Goal: Ask a question

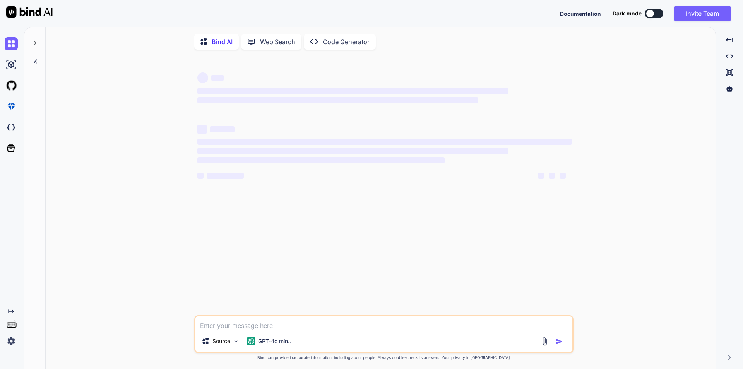
type textarea "x"
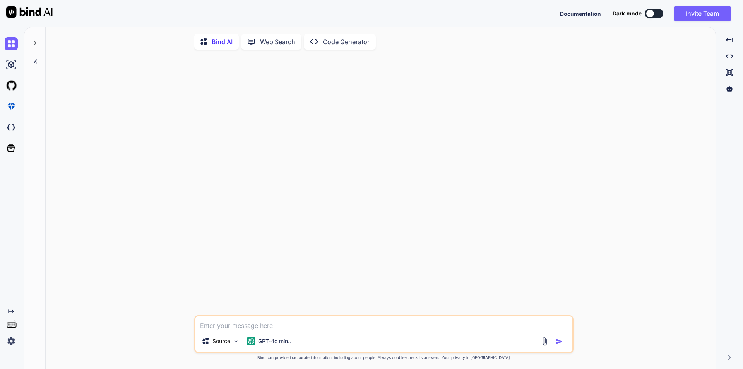
click at [233, 327] on textarea at bounding box center [384, 323] width 377 height 14
type textarea "public static List<EventDataTransfer> GetEventList(string locationids, string s…"
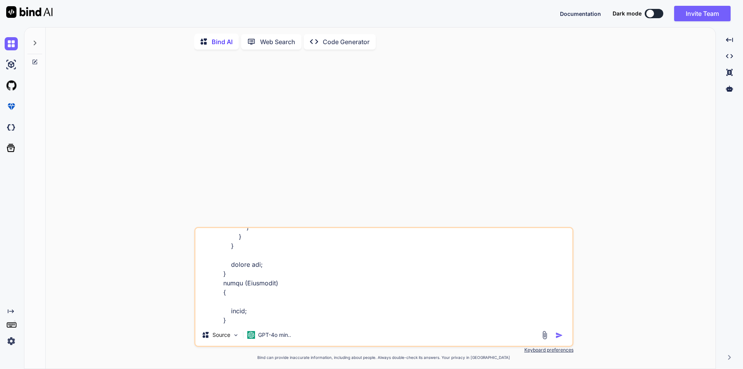
scroll to position [1154, 0]
type textarea "x"
type textarea "public static List<EventDataTransfer> GetEventList(string locationids, string s…"
type textarea "x"
click at [245, 323] on textarea at bounding box center [384, 276] width 377 height 96
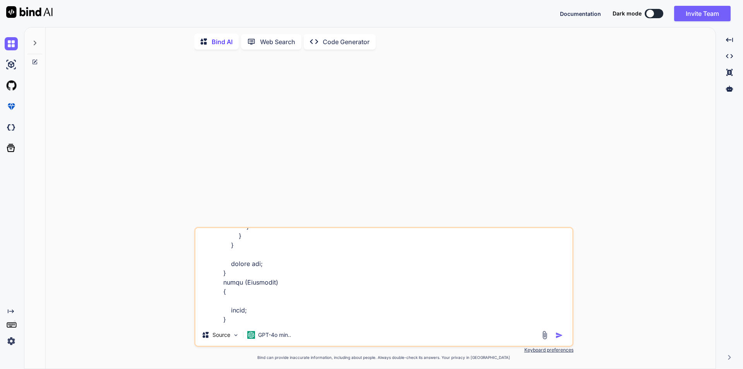
scroll to position [1219, 0]
paste textarea "Object cannot be cast from DBNull to other types.""
click at [236, 296] on textarea at bounding box center [384, 276] width 377 height 96
click at [386, 305] on textarea at bounding box center [384, 276] width 377 height 96
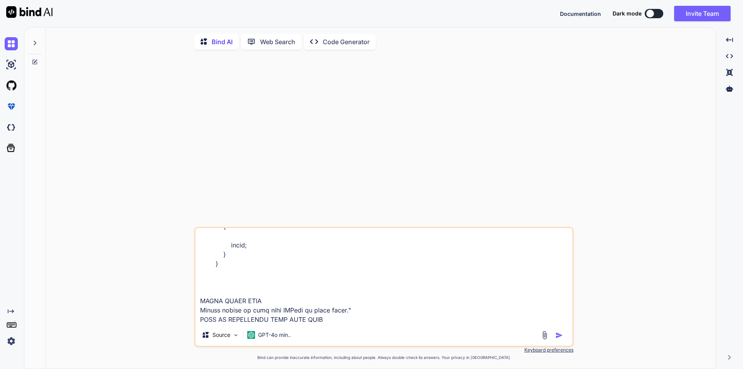
type textarea "public static List<EventDataTransfer> GetEventList(string locationids, string s…"
click at [558, 336] on img "button" at bounding box center [560, 335] width 8 height 8
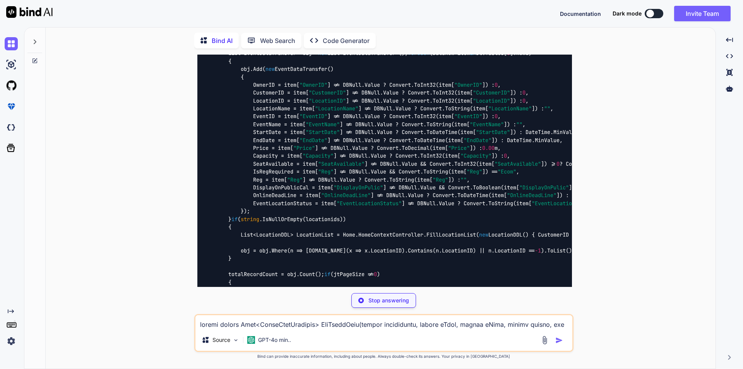
scroll to position [528, 0]
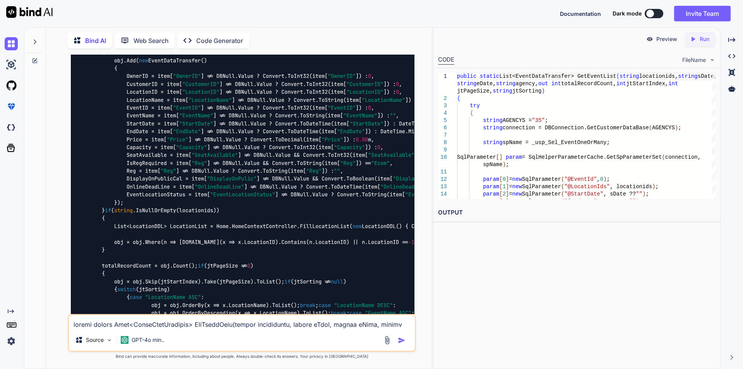
click at [36, 39] on icon at bounding box center [35, 42] width 6 height 6
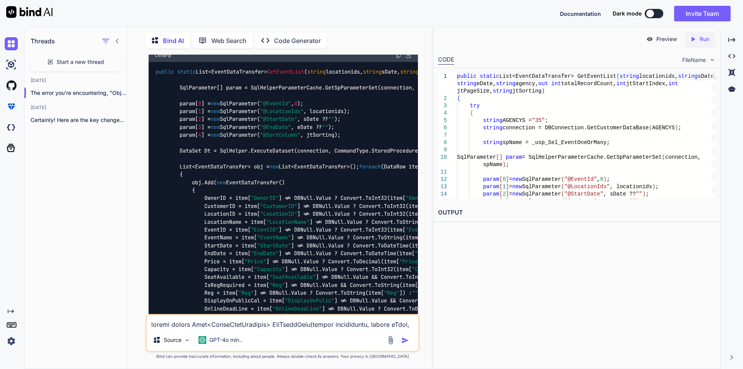
scroll to position [642, 0]
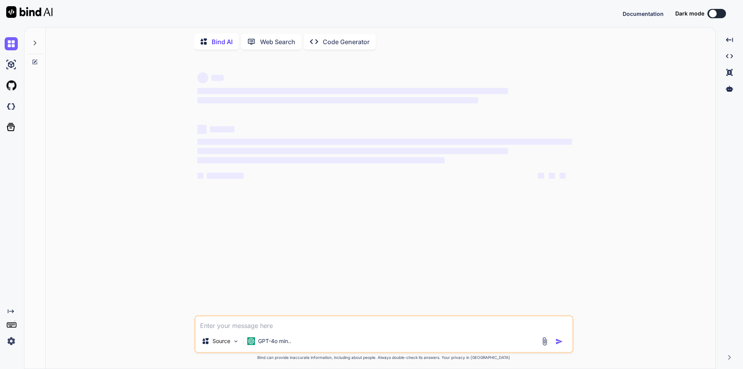
click at [39, 42] on div at bounding box center [34, 40] width 15 height 27
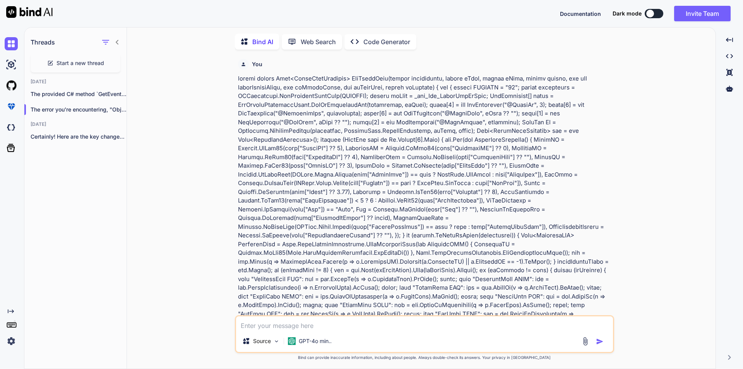
scroll to position [3, 0]
click at [89, 89] on p "The provided C# method `GetEventList` retrieves a..." at bounding box center [79, 93] width 96 height 8
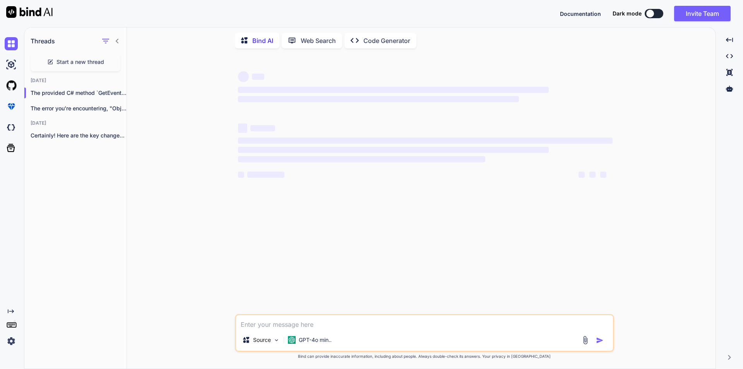
type textarea "x"
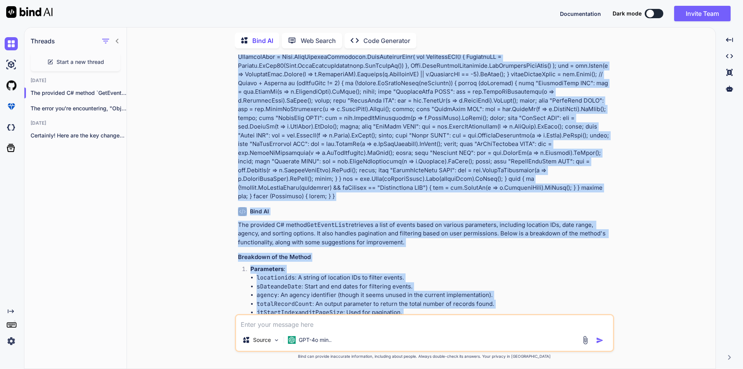
scroll to position [232, 0]
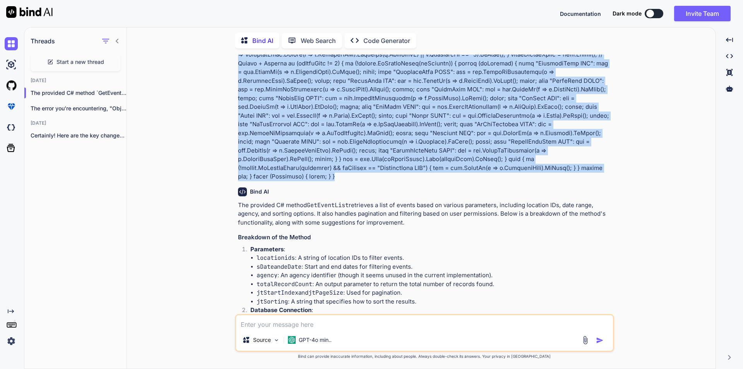
drag, startPoint x: 238, startPoint y: 77, endPoint x: 489, endPoint y: 167, distance: 267.0
click at [489, 167] on p at bounding box center [425, 11] width 375 height 340
copy p "public static List<EventDataTransfer> GetEventList( string locationids, string …"
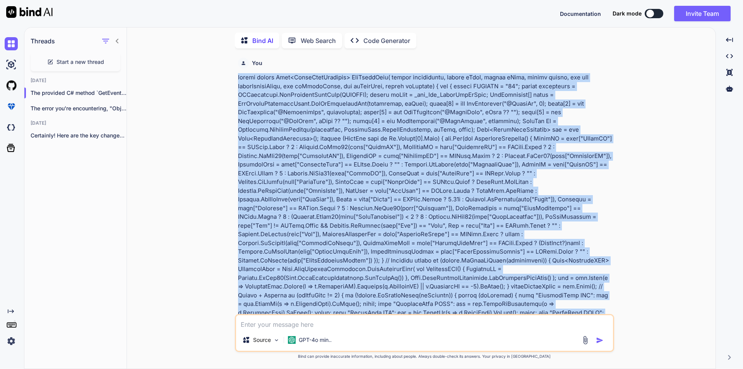
copy p "public static List<EventDataTransfer> GetEventList( string locationids, string …"
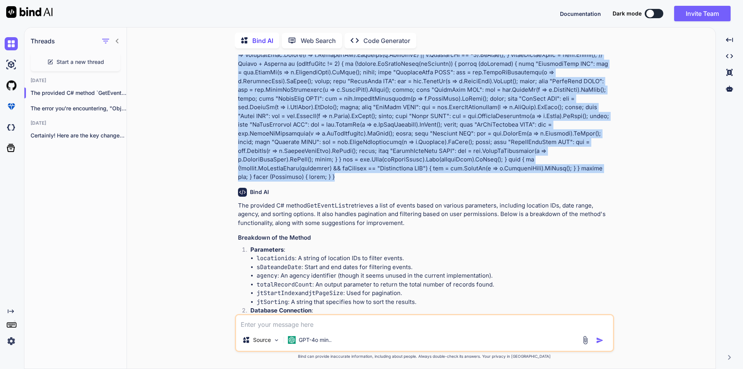
scroll to position [132, 0]
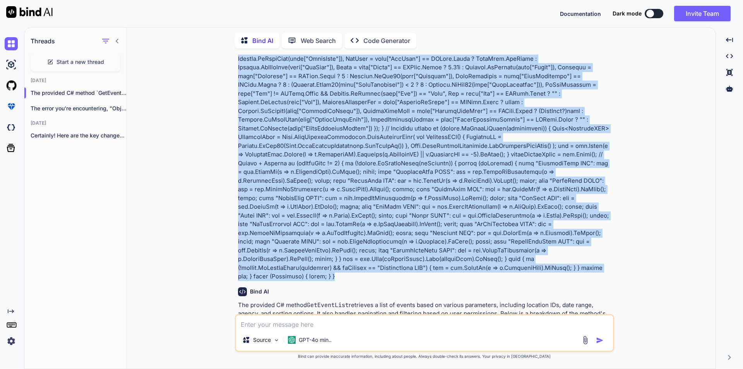
click at [392, 200] on p at bounding box center [425, 111] width 375 height 340
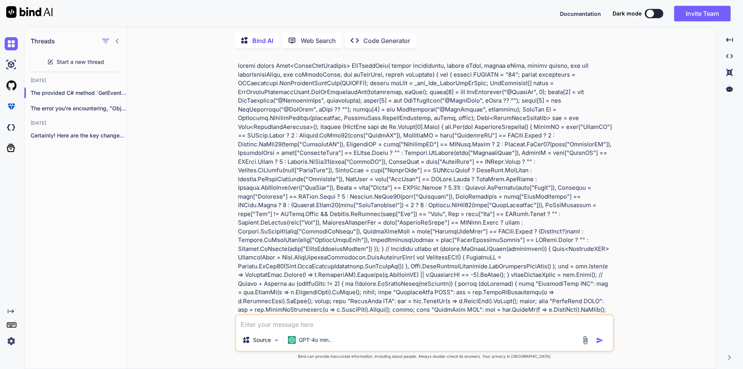
scroll to position [0, 0]
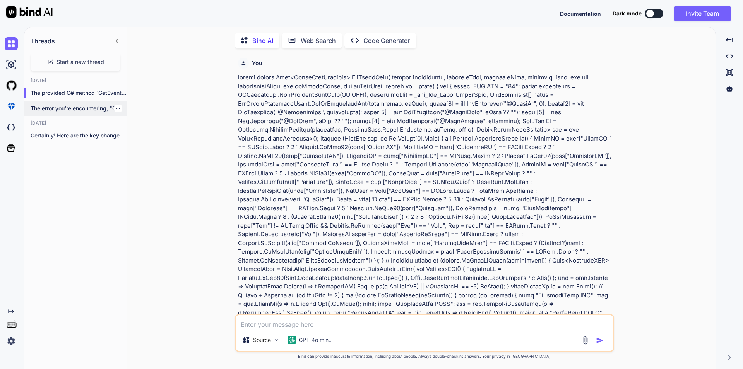
click at [80, 110] on p "The error you're encountering, "Object cannot be..." at bounding box center [79, 109] width 96 height 8
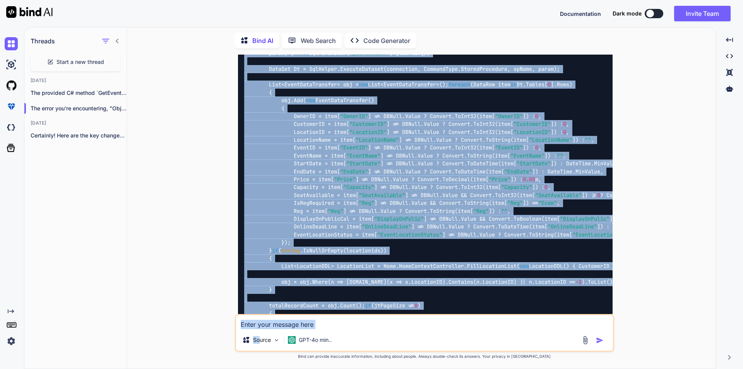
scroll to position [872, 0]
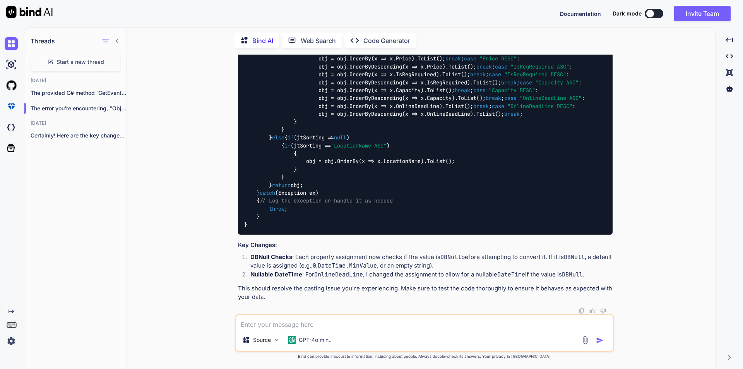
drag, startPoint x: 238, startPoint y: 77, endPoint x: 339, endPoint y: 59, distance: 103.1
click at [339, 59] on div "You Bind AI The error you're encountering, "Object cannot be cast from DBNull t…" at bounding box center [426, 184] width 378 height 259
click at [83, 93] on p "The provided C# method `GetEventList` retrieves a..." at bounding box center [79, 93] width 96 height 8
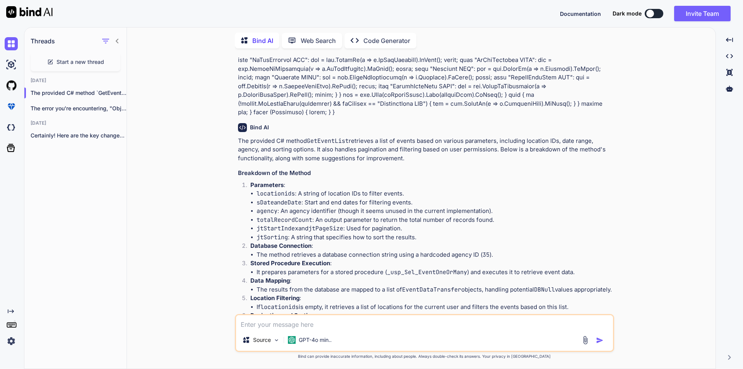
scroll to position [273, 0]
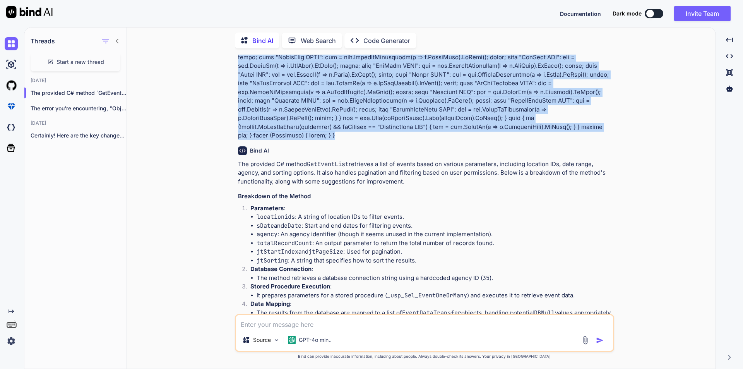
drag, startPoint x: 238, startPoint y: 77, endPoint x: 506, endPoint y: 131, distance: 273.3
copy p "public static List<EventDataTransfer> GetEventList( string locationids, string …"
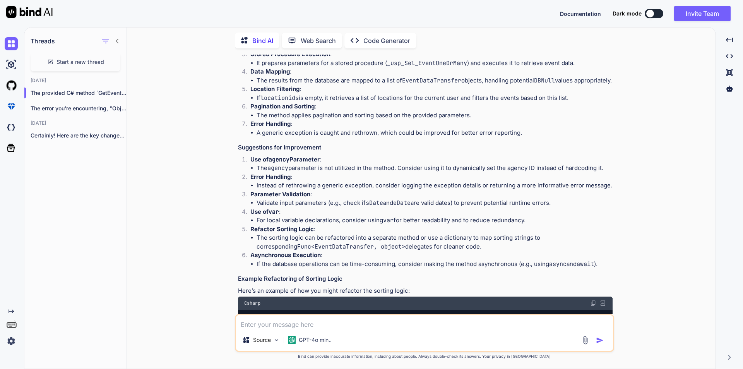
scroll to position [350, 0]
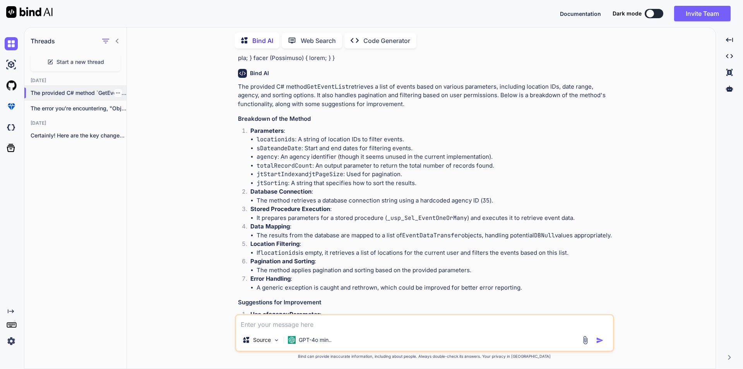
click at [84, 94] on p "The provided C# method `GetEventList` retrieves a..." at bounding box center [79, 93] width 96 height 8
click at [91, 87] on div "The provided C# method `GetEventList` retrieves a..." at bounding box center [75, 92] width 102 height 15
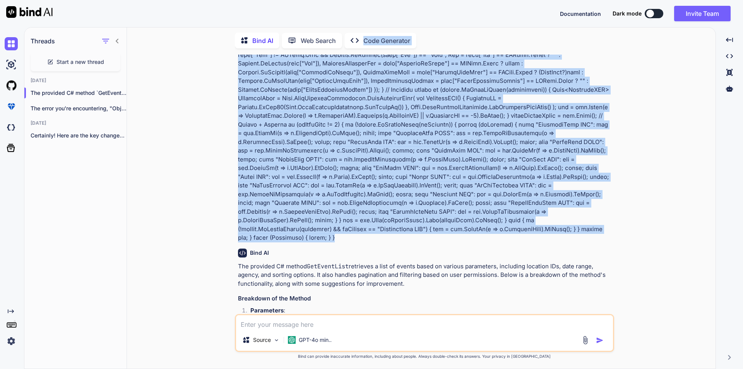
scroll to position [0, 0]
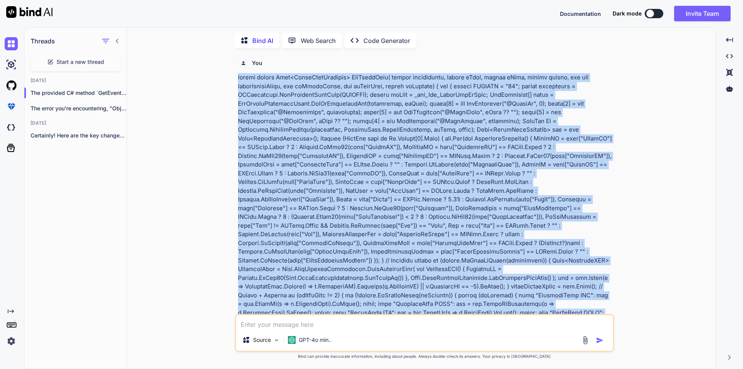
drag, startPoint x: 487, startPoint y: 229, endPoint x: 233, endPoint y: 79, distance: 295.0
click at [233, 79] on div "You Bind AI The provided C# method GetEventList retrieves a list of events base…" at bounding box center [424, 212] width 583 height 314
copy p "public static List<EventDataTransfer> GetEventList( string locationids, string …"
